Goal: Task Accomplishment & Management: Use online tool/utility

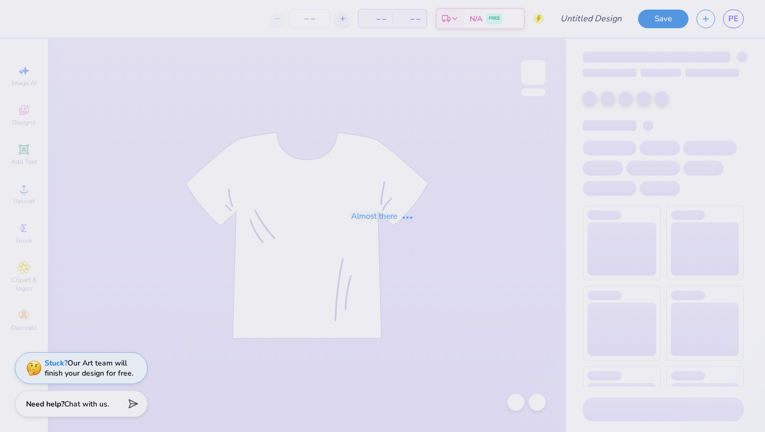
type input "[GEOGRAPHIC_DATA]"
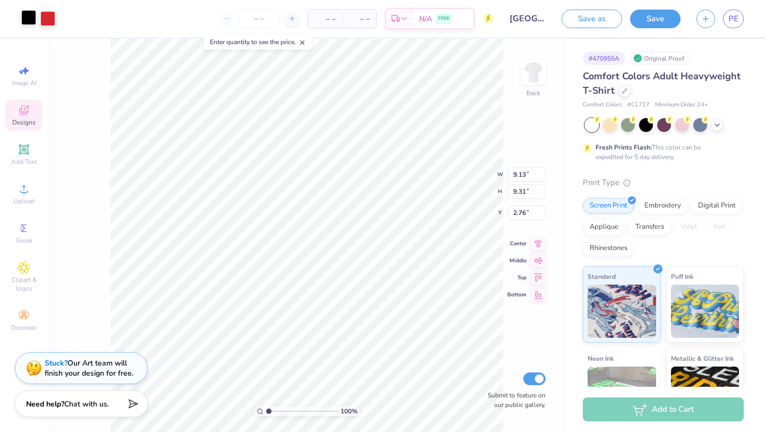
click at [28, 18] on div at bounding box center [28, 17] width 15 height 15
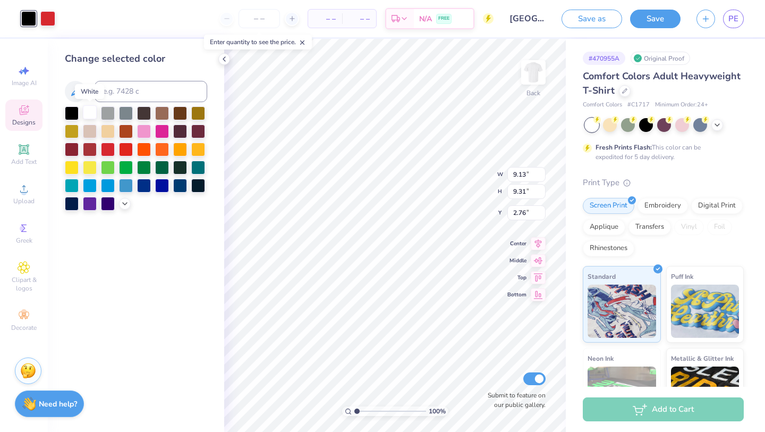
click at [85, 112] on div at bounding box center [90, 112] width 14 height 14
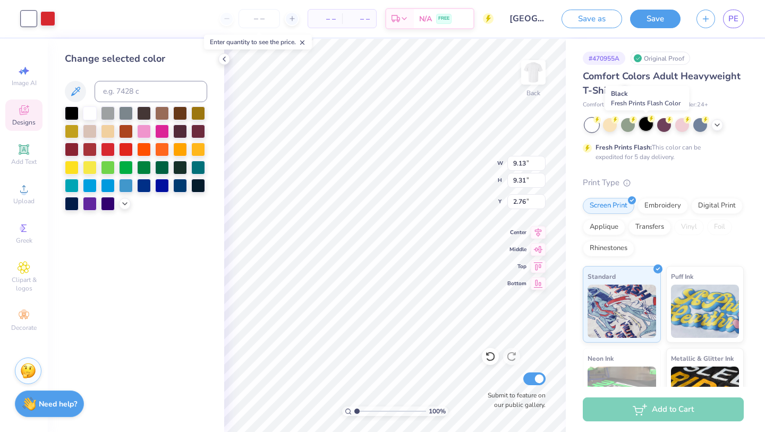
click at [639, 123] on div at bounding box center [646, 124] width 14 height 14
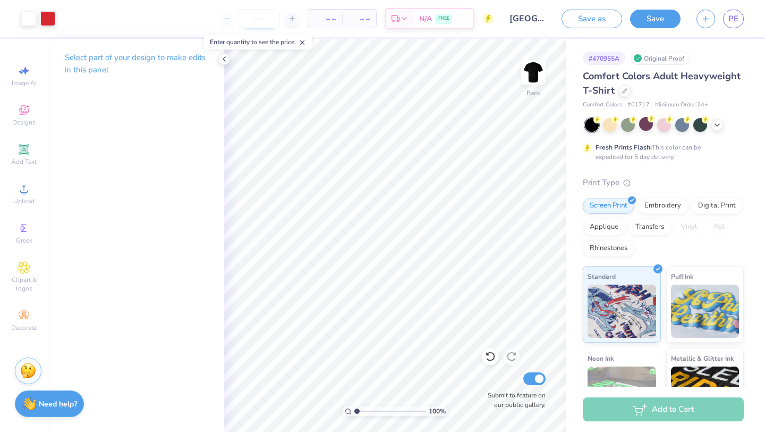
click at [267, 15] on input "number" at bounding box center [259, 18] width 41 height 19
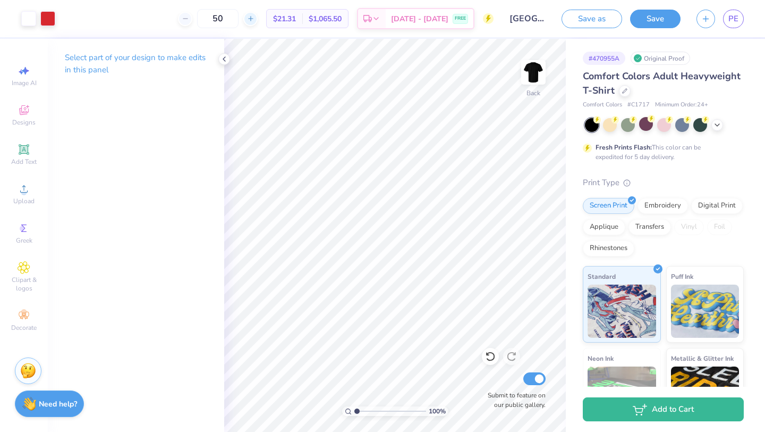
click at [255, 17] on icon at bounding box center [250, 18] width 7 height 7
click at [239, 19] on input "51" at bounding box center [217, 18] width 41 height 19
type input "5"
click at [245, 19] on input "30" at bounding box center [223, 18] width 41 height 19
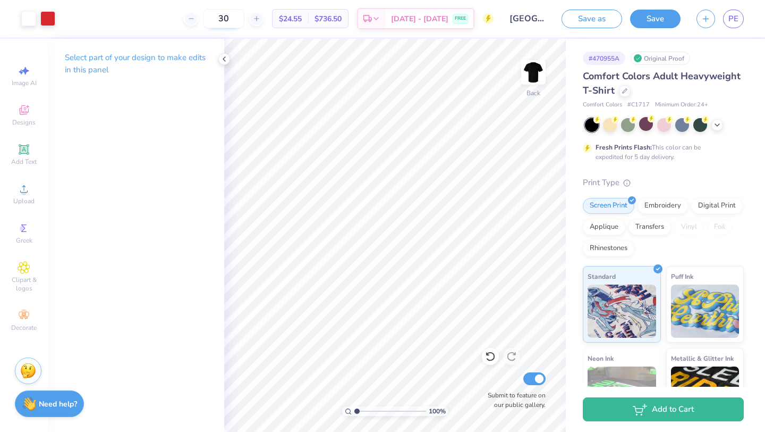
type input "3"
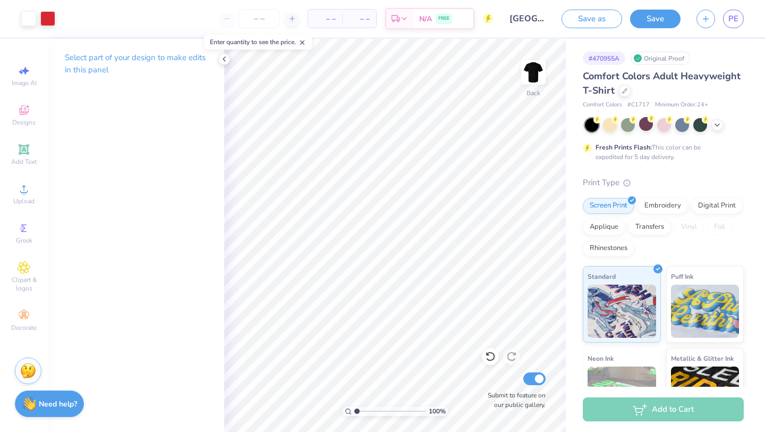
click at [221, 58] on icon at bounding box center [224, 59] width 9 height 9
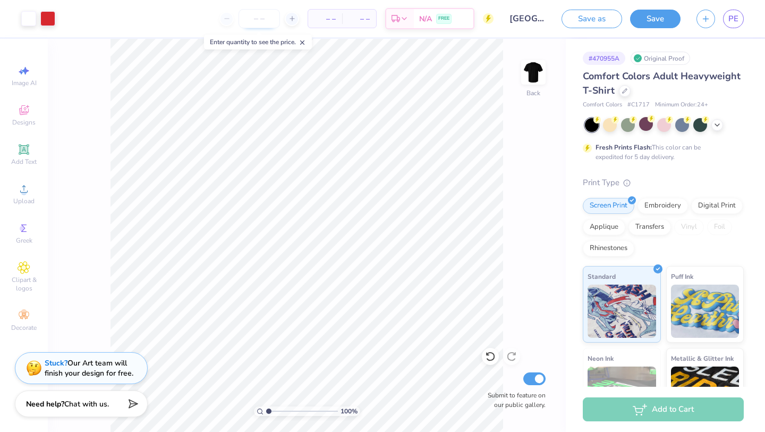
click at [252, 19] on input "number" at bounding box center [259, 18] width 41 height 19
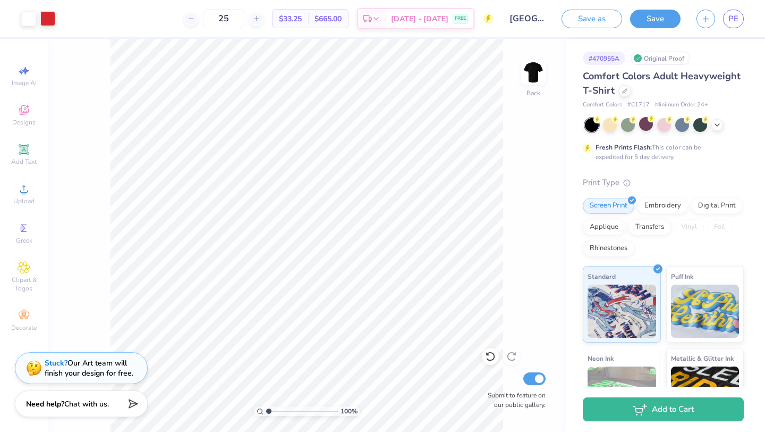
type input "2"
type input "3"
type input "40"
click at [540, 78] on img at bounding box center [533, 72] width 43 height 43
click at [40, 112] on div "Designs" at bounding box center [23, 114] width 37 height 31
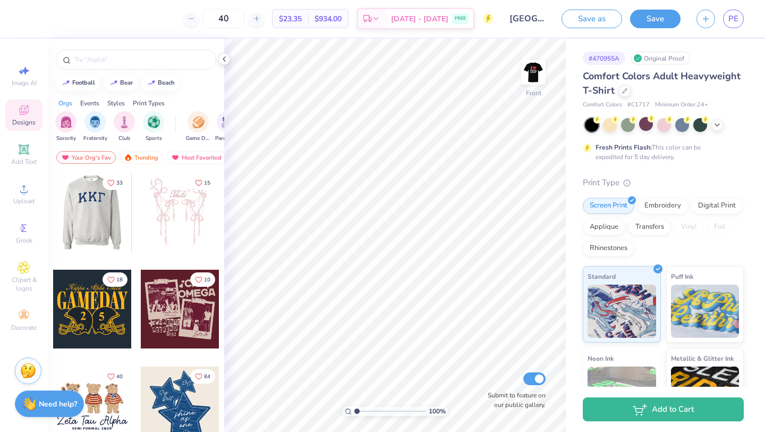
click at [114, 214] on div at bounding box center [92, 212] width 79 height 79
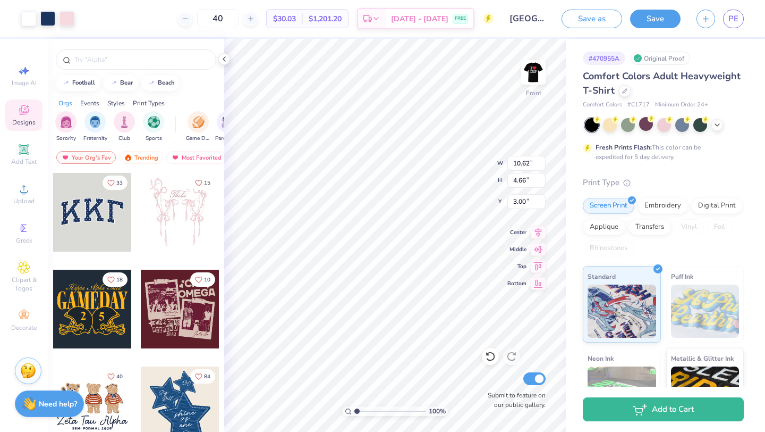
type input "0.50"
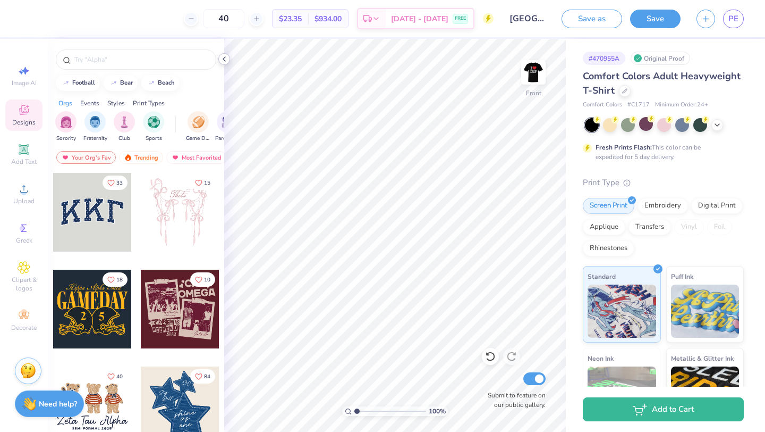
click at [224, 57] on polyline at bounding box center [224, 59] width 2 height 4
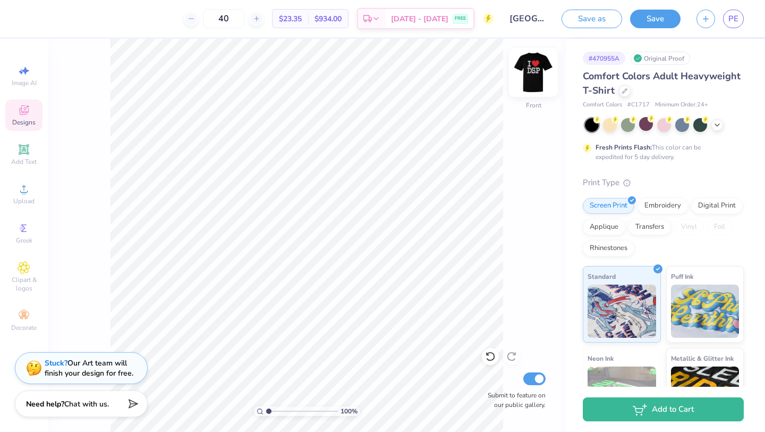
click at [528, 81] on img at bounding box center [533, 72] width 43 height 43
click at [670, 205] on div "Embroidery" at bounding box center [663, 204] width 50 height 16
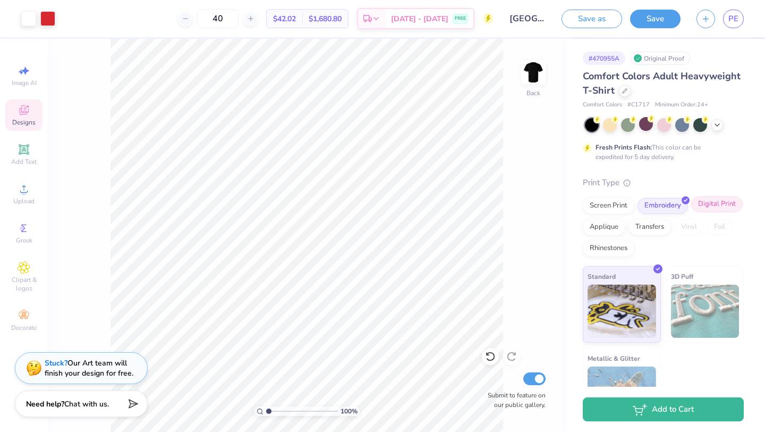
click at [720, 207] on div "Digital Print" at bounding box center [718, 204] width 52 height 16
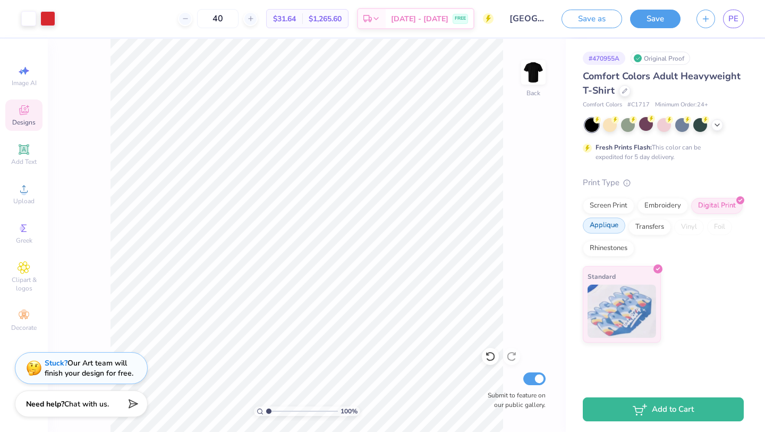
click at [625, 225] on div "Screen Print Embroidery Digital Print Applique Transfers Vinyl Foil Rhinestones" at bounding box center [663, 227] width 161 height 58
click at [610, 225] on div "Applique" at bounding box center [604, 225] width 43 height 16
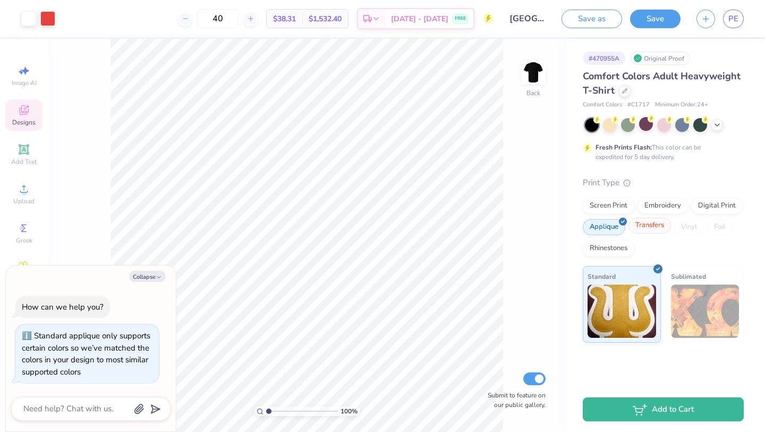
click at [652, 228] on div "Transfers" at bounding box center [650, 225] width 43 height 16
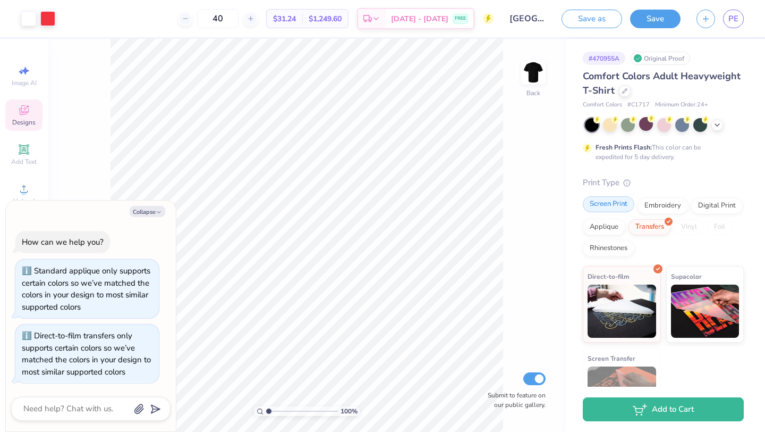
click at [619, 209] on div "Screen Print" at bounding box center [609, 204] width 52 height 16
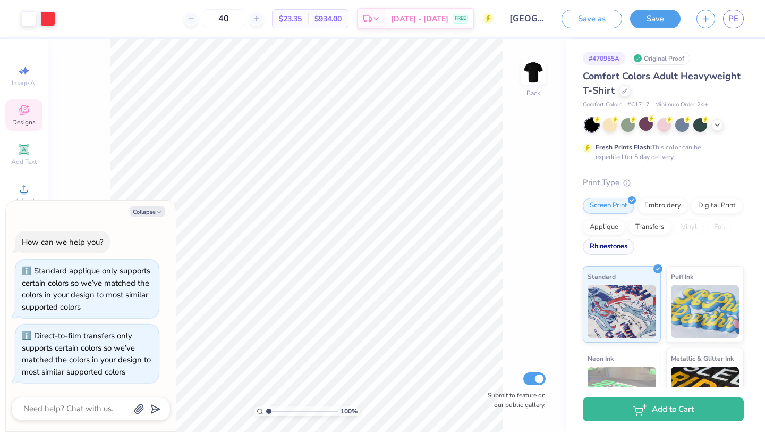
click at [617, 251] on div "Rhinestones" at bounding box center [609, 247] width 52 height 16
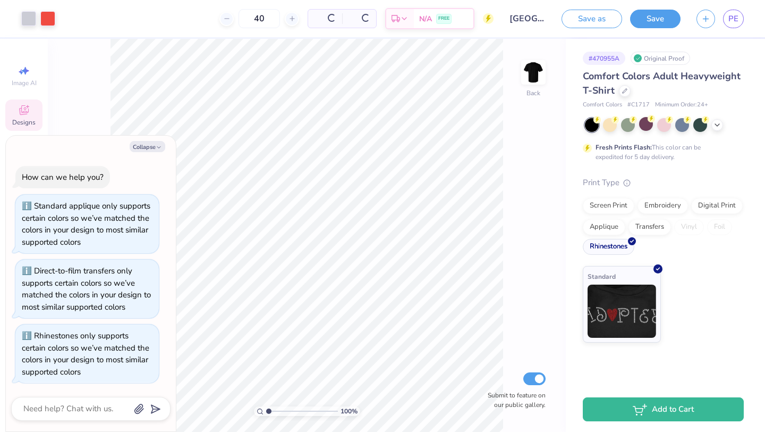
type textarea "x"
click at [239, 21] on input "40" at bounding box center [217, 18] width 41 height 19
type input "4"
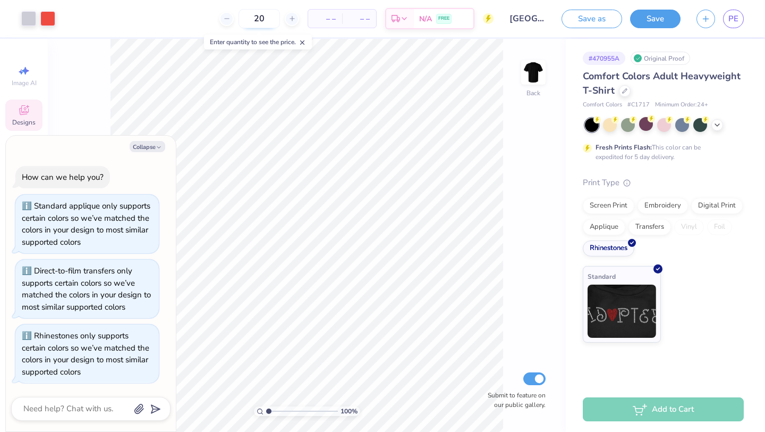
type input "20"
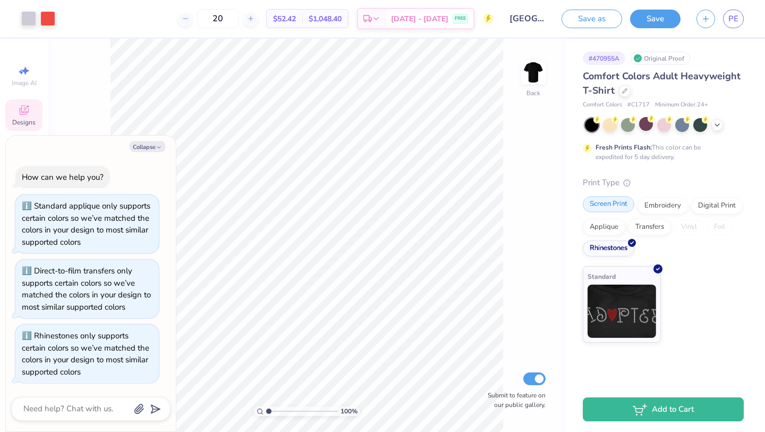
click at [612, 204] on div "Screen Print" at bounding box center [609, 204] width 52 height 16
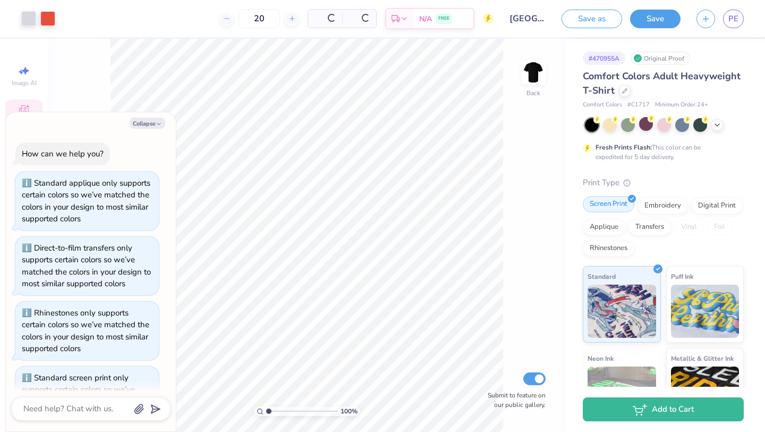
scroll to position [41, 0]
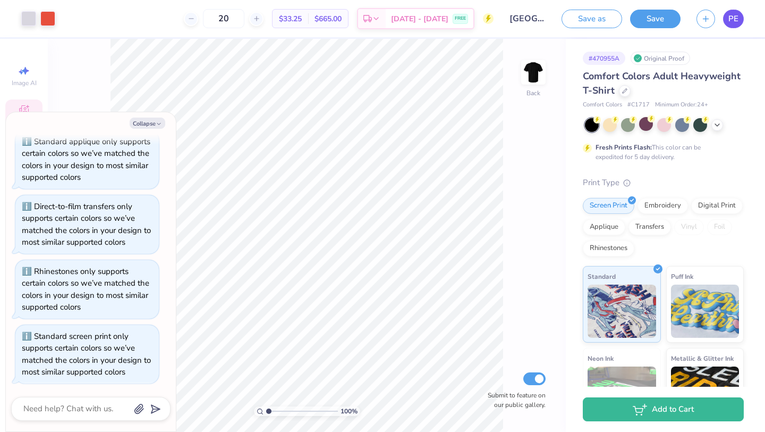
click at [735, 20] on span "PE" at bounding box center [734, 19] width 10 height 12
click at [138, 124] on button "Collapse" at bounding box center [148, 122] width 36 height 11
type textarea "x"
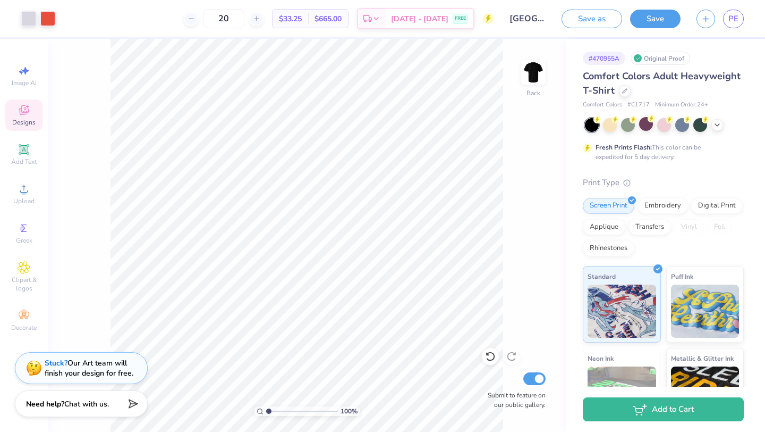
click at [265, 409] on div "100 %" at bounding box center [307, 411] width 106 height 10
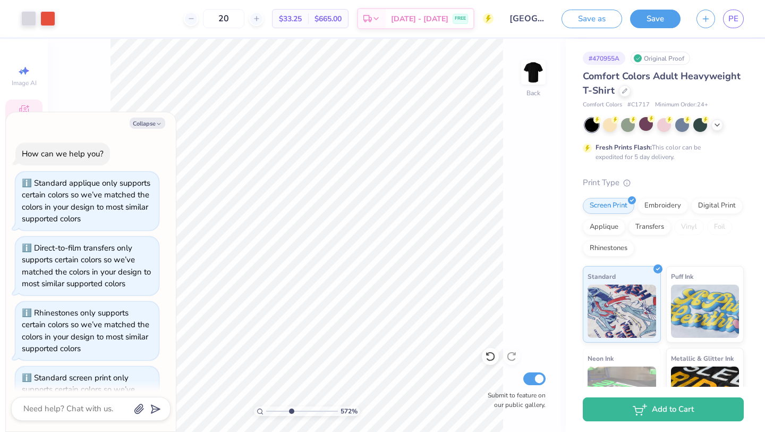
type input "5.72"
type textarea "x"
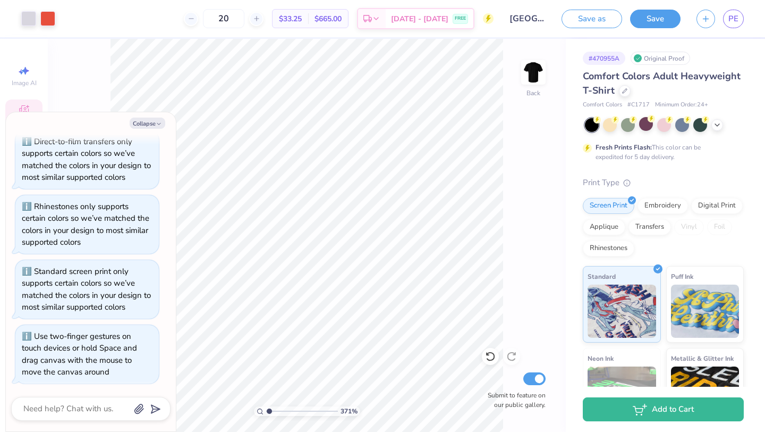
type input "1"
click at [247, 398] on div "100 %" at bounding box center [307, 235] width 393 height 393
click at [157, 121] on icon "button" at bounding box center [159, 124] width 6 height 6
type textarea "x"
